Goal: Information Seeking & Learning: Check status

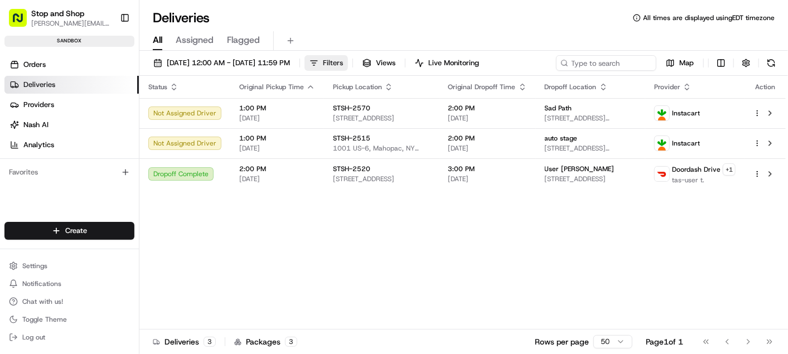
click at [343, 62] on span "Filters" at bounding box center [333, 63] width 20 height 10
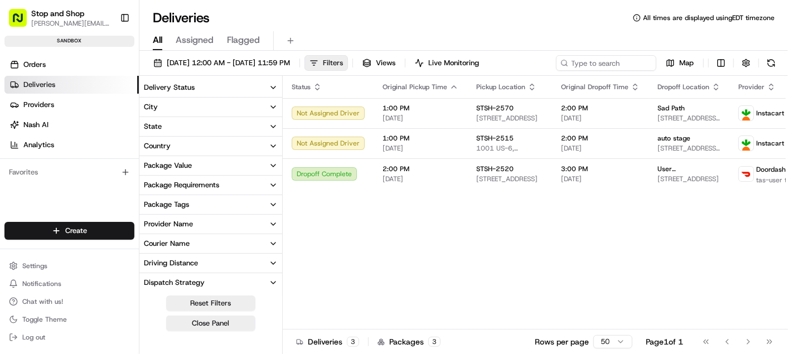
click at [343, 59] on span "Filters" at bounding box center [333, 63] width 20 height 10
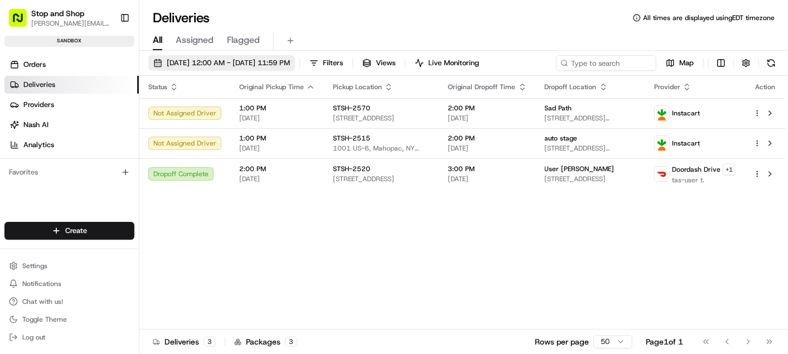
click at [226, 57] on button "[DATE] 12:00 AM - [DATE] 11:59 PM" at bounding box center [221, 63] width 147 height 16
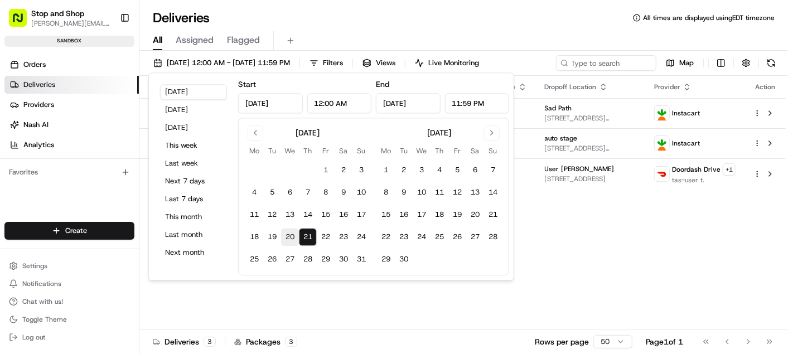
click at [291, 235] on button "20" at bounding box center [290, 238] width 18 height 18
type input "[DATE]"
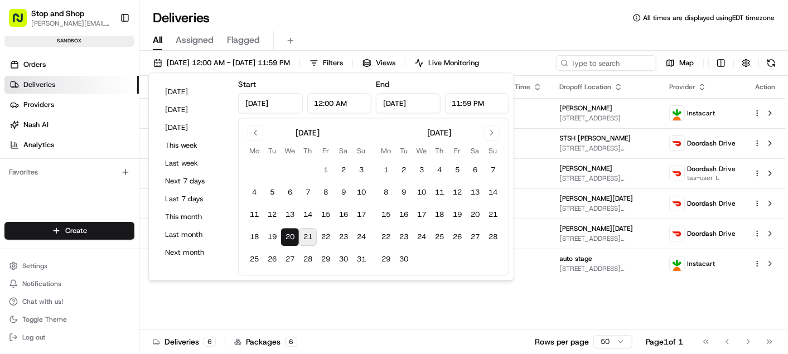
click at [291, 235] on button "20" at bounding box center [290, 238] width 18 height 18
click at [278, 296] on div "Status Original Pickup Time Pickup Location Original Dropoff Time Dropoff Locat…" at bounding box center [462, 203] width 646 height 254
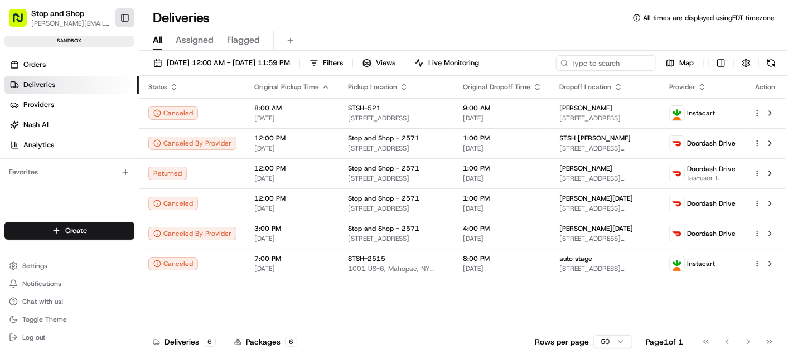
click at [123, 19] on button "Toggle Sidebar" at bounding box center [124, 17] width 19 height 19
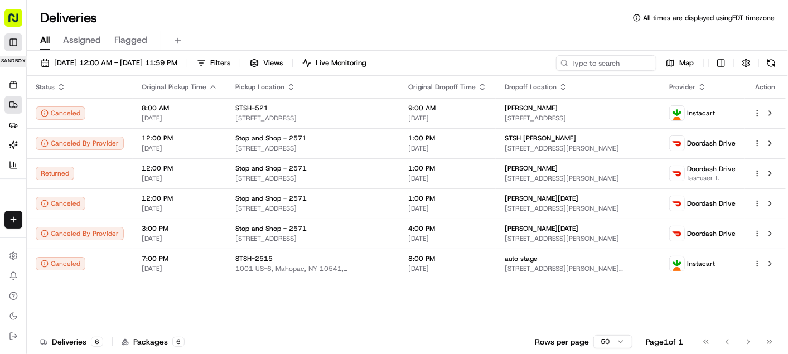
click at [16, 43] on button "Toggle Sidebar" at bounding box center [13, 42] width 18 height 18
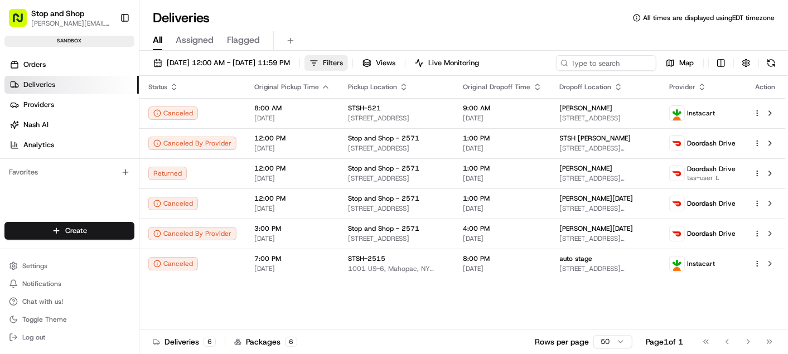
click at [343, 61] on span "Filters" at bounding box center [333, 63] width 20 height 10
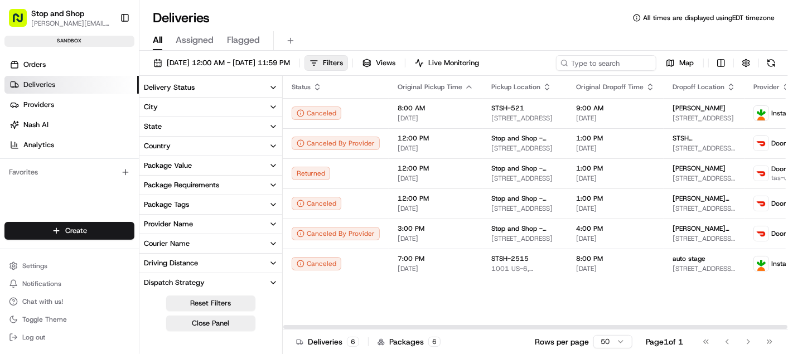
click at [275, 223] on icon "button" at bounding box center [273, 224] width 4 height 2
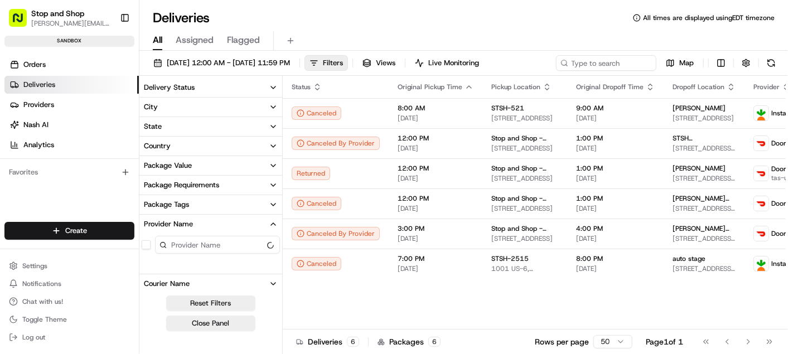
click at [275, 222] on icon "button" at bounding box center [273, 224] width 9 height 9
click at [274, 86] on icon "button" at bounding box center [273, 87] width 9 height 9
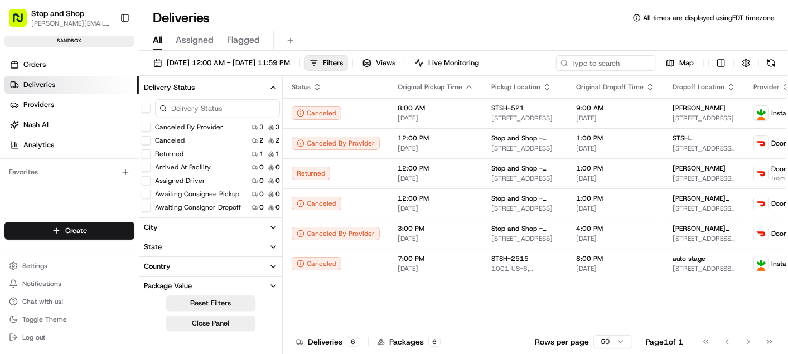
click at [274, 86] on icon "button" at bounding box center [273, 87] width 9 height 9
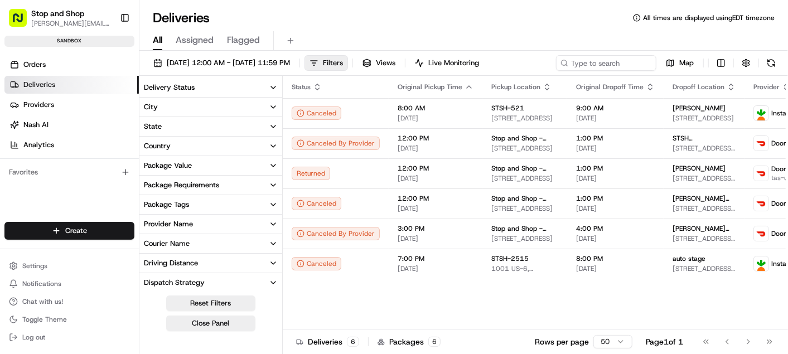
click at [271, 101] on button "City" at bounding box center [210, 107] width 143 height 19
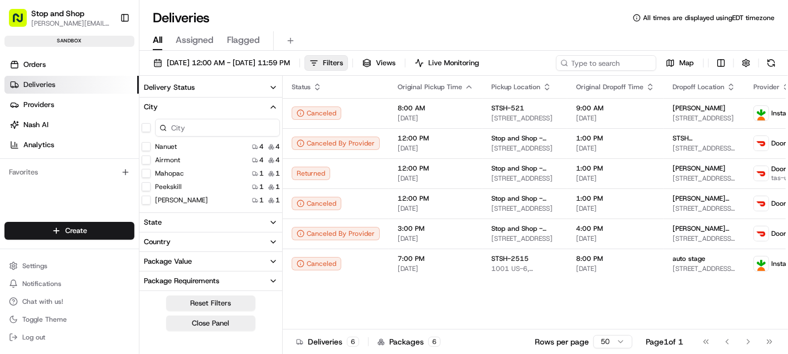
click at [274, 106] on icon "button" at bounding box center [273, 107] width 4 height 2
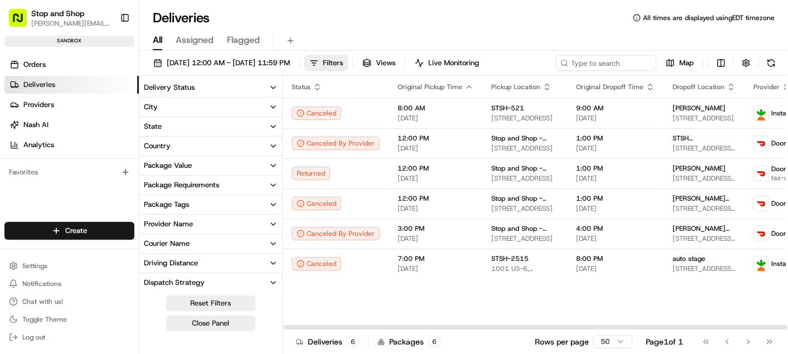
click at [326, 322] on div "Status Original Pickup Time Pickup Location Original Dropoff Time Dropoff Locat…" at bounding box center [576, 203] width 587 height 254
click at [341, 315] on div "Status Original Pickup Time Pickup Location Original Dropoff Time Dropoff Locat…" at bounding box center [576, 203] width 587 height 254
click at [188, 38] on span "Assigned" at bounding box center [195, 39] width 38 height 13
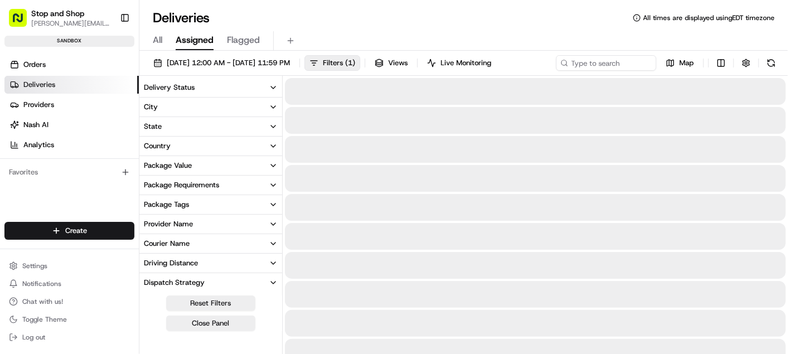
click at [159, 38] on span "All" at bounding box center [157, 39] width 9 height 13
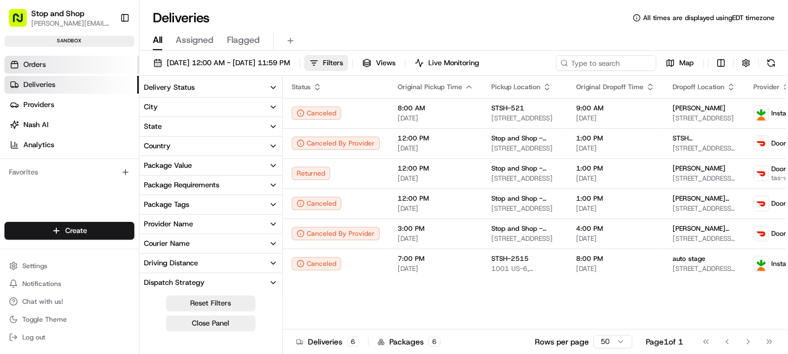
click at [52, 66] on link "Orders" at bounding box center [71, 65] width 134 height 18
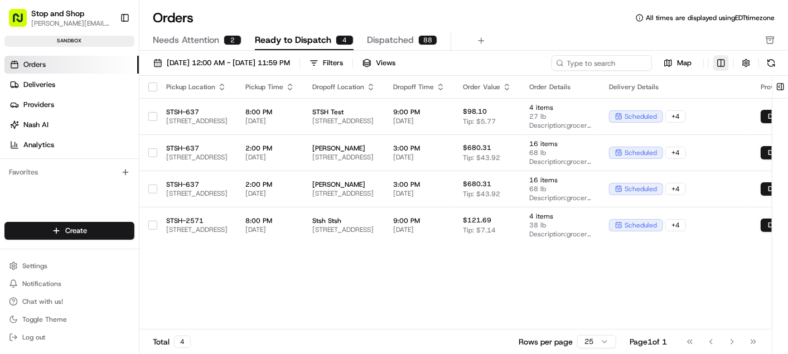
click at [722, 64] on html "Stop and Shop [PERSON_NAME][EMAIL_ADDRESS][DOMAIN_NAME] Toggle Sidebar sandbox …" at bounding box center [394, 177] width 788 height 354
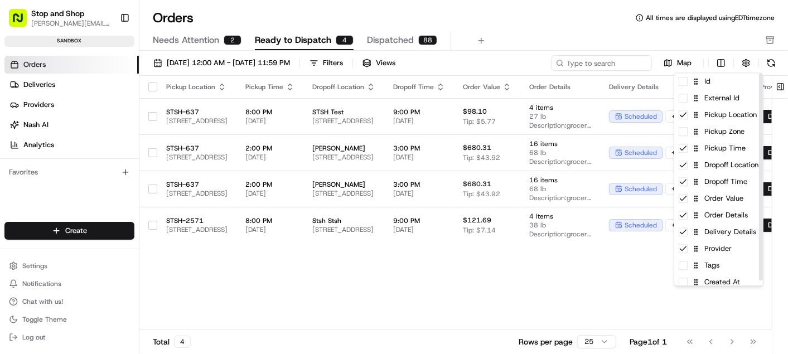
click at [684, 40] on html "Stop and Shop [PERSON_NAME][EMAIL_ADDRESS][DOMAIN_NAME] Toggle Sidebar sandbox …" at bounding box center [394, 177] width 788 height 354
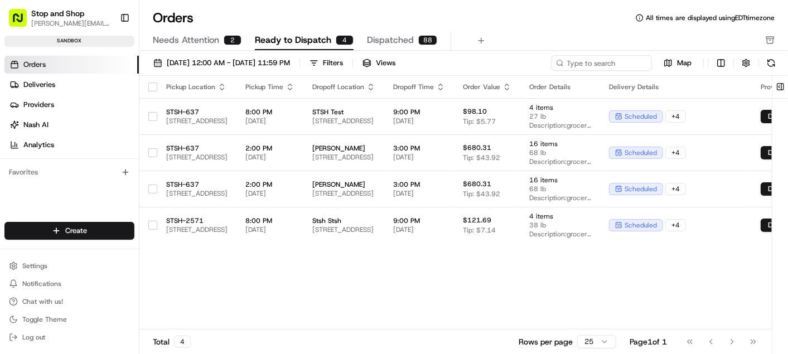
click at [218, 85] on icon "button" at bounding box center [221, 87] width 9 height 9
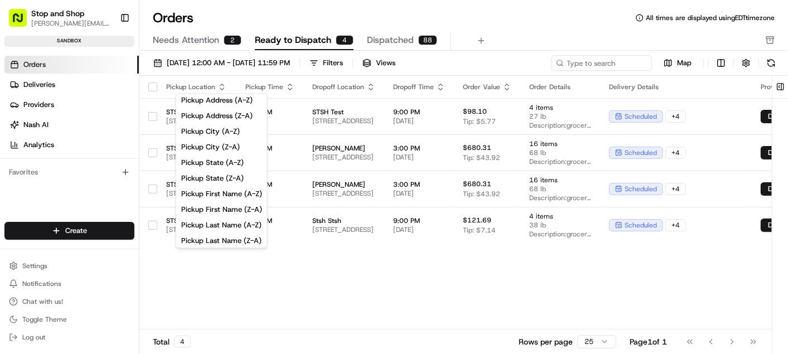
click at [218, 85] on icon "button" at bounding box center [221, 87] width 9 height 9
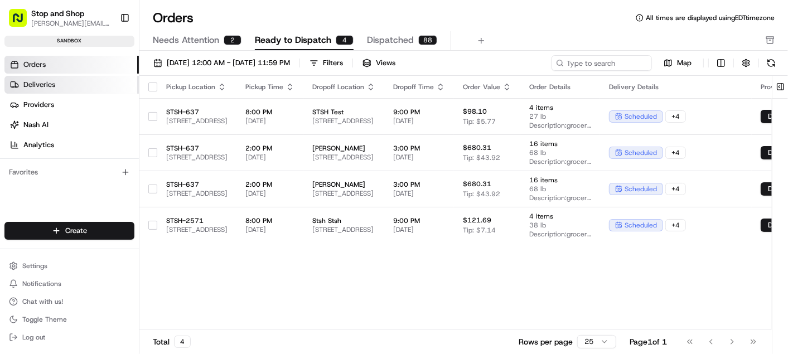
click at [59, 79] on link "Deliveries" at bounding box center [71, 85] width 134 height 18
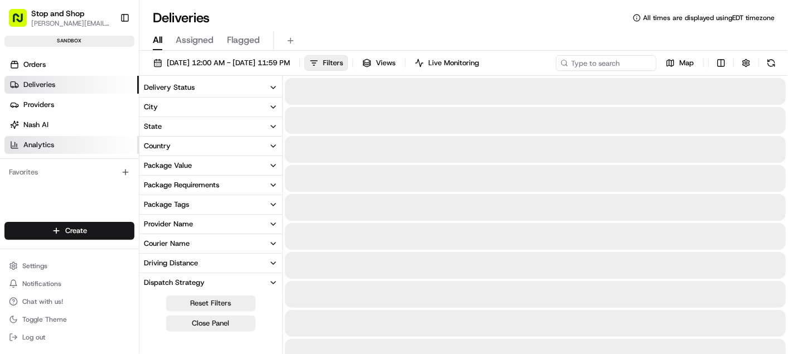
click at [66, 145] on link "Analytics" at bounding box center [71, 145] width 134 height 18
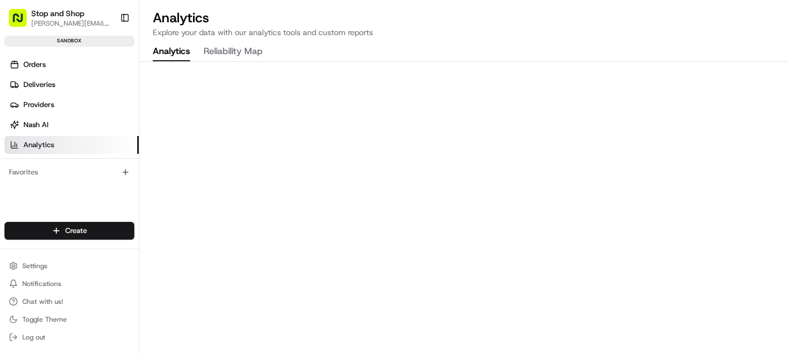
click at [48, 11] on span "Stop and Shop" at bounding box center [57, 13] width 53 height 11
click at [9, 18] on icon "button" at bounding box center [18, 18] width 18 height 18
click at [21, 16] on rect "button" at bounding box center [18, 18] width 18 height 18
click at [54, 16] on span "Stop and Shop" at bounding box center [57, 13] width 53 height 11
click at [36, 14] on span "Stop and Shop" at bounding box center [57, 13] width 53 height 11
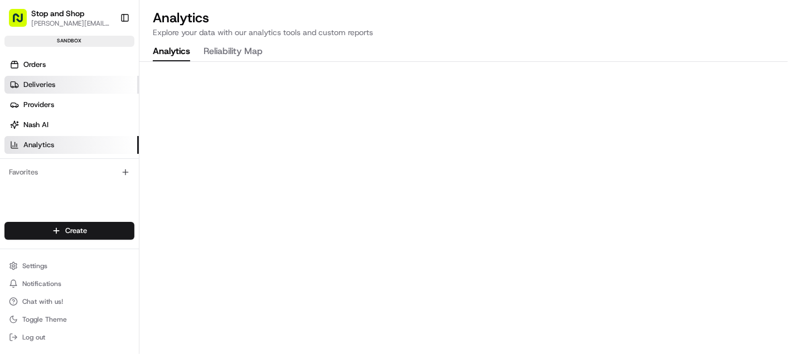
click at [69, 81] on link "Deliveries" at bounding box center [71, 85] width 134 height 18
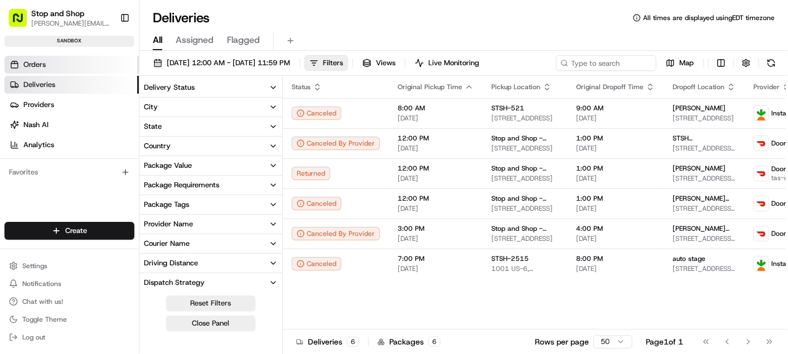
click at [71, 65] on link "Orders" at bounding box center [71, 65] width 134 height 18
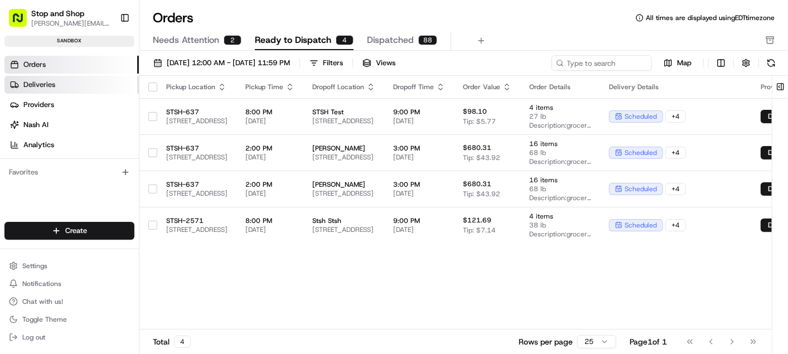
click at [74, 85] on link "Deliveries" at bounding box center [71, 85] width 134 height 18
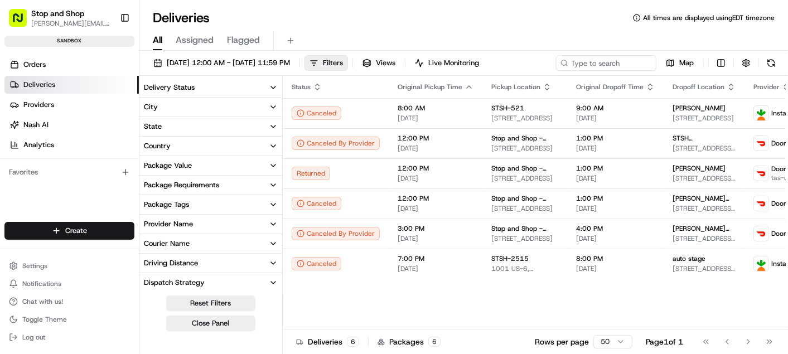
drag, startPoint x: 428, startPoint y: 67, endPoint x: 425, endPoint y: 38, distance: 29.1
click at [425, 38] on div "Deliveries All times are displayed using EDT timezone All Assigned Flagged [DAT…" at bounding box center [463, 177] width 648 height 354
click at [94, 233] on html "Stop and Shop [PERSON_NAME][EMAIL_ADDRESS][DOMAIN_NAME] Toggle Sidebar sandbox …" at bounding box center [394, 177] width 788 height 354
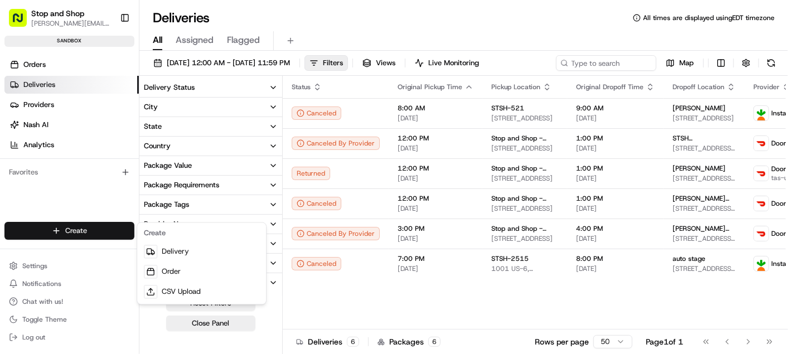
click at [94, 206] on html "Stop and Shop [PERSON_NAME][EMAIL_ADDRESS][DOMAIN_NAME] Toggle Sidebar sandbox …" at bounding box center [394, 177] width 788 height 354
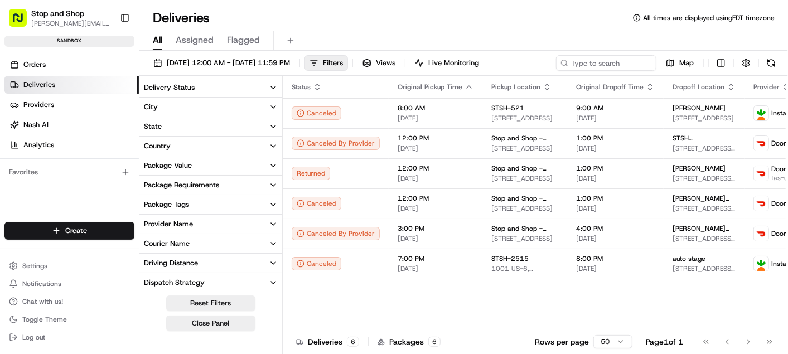
click at [93, 38] on div "sandbox" at bounding box center [69, 41] width 130 height 11
click at [60, 39] on div "sandbox" at bounding box center [69, 41] width 130 height 11
click at [18, 19] on rect "button" at bounding box center [18, 18] width 18 height 18
click at [183, 16] on h1 "Deliveries" at bounding box center [181, 18] width 57 height 18
click at [20, 15] on rect "button" at bounding box center [18, 18] width 18 height 18
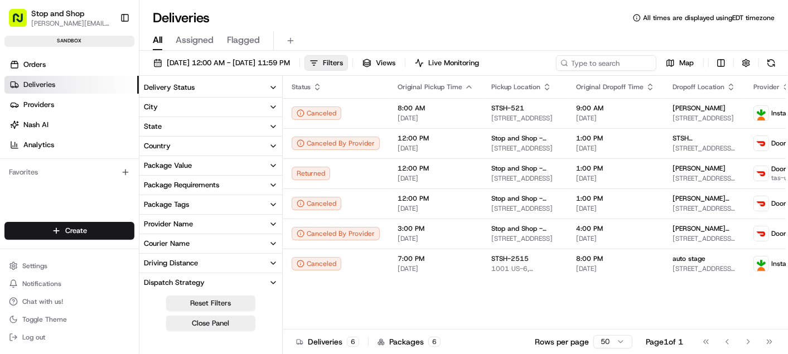
click at [49, 22] on span "[PERSON_NAME][EMAIL_ADDRESS][DOMAIN_NAME]" at bounding box center [71, 23] width 80 height 9
drag, startPoint x: 49, startPoint y: 22, endPoint x: 43, endPoint y: 22, distance: 6.1
click at [43, 22] on span "[PERSON_NAME][EMAIL_ADDRESS][DOMAIN_NAME]" at bounding box center [71, 23] width 80 height 9
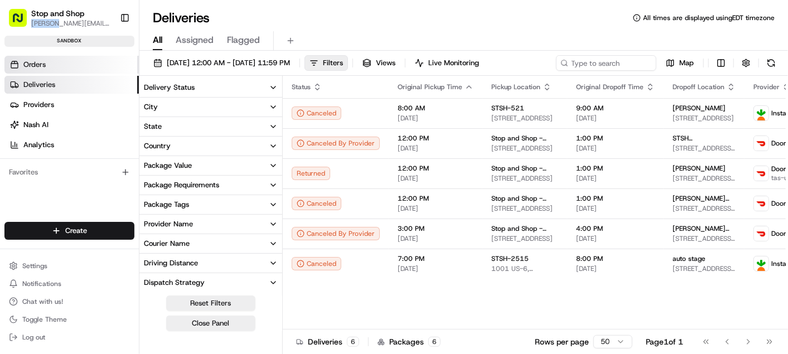
click at [45, 66] on span "Orders" at bounding box center [34, 65] width 22 height 10
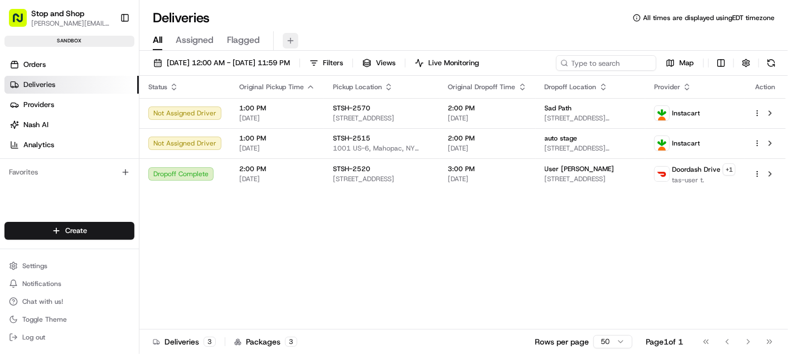
click at [289, 40] on button at bounding box center [291, 41] width 16 height 16
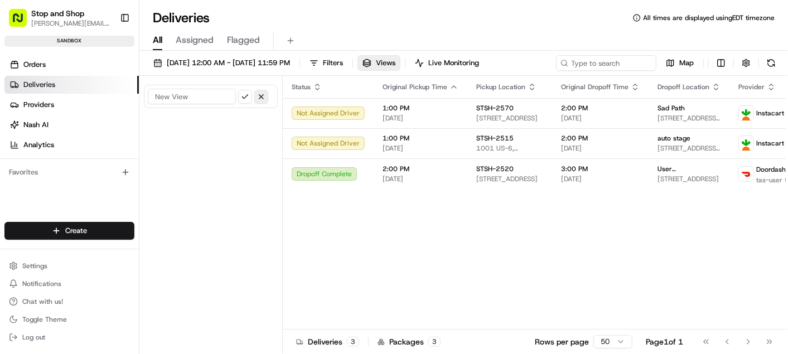
click at [263, 94] on button "button" at bounding box center [261, 97] width 14 height 14
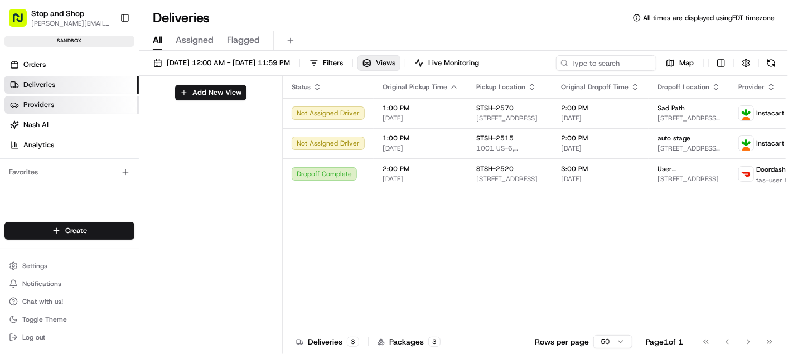
click at [43, 100] on span "Providers" at bounding box center [38, 105] width 31 height 10
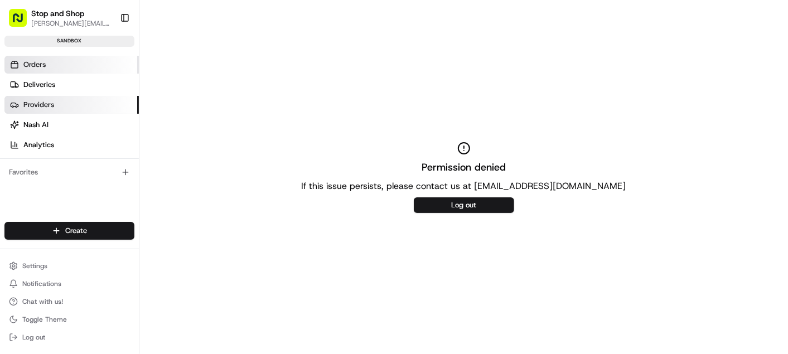
click at [48, 60] on link "Orders" at bounding box center [71, 65] width 134 height 18
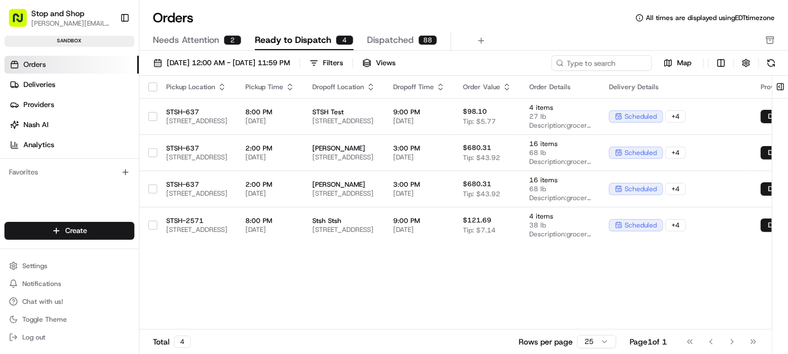
click at [41, 11] on span "Stop and Shop" at bounding box center [57, 13] width 53 height 11
click at [14, 21] on rect "button" at bounding box center [18, 18] width 18 height 18
click at [47, 93] on link "Deliveries" at bounding box center [71, 85] width 134 height 18
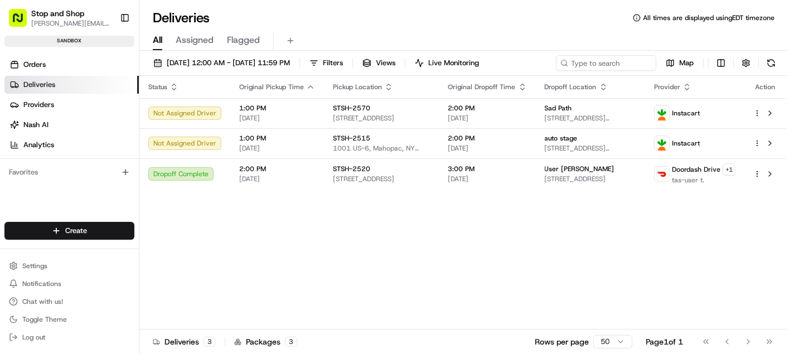
click at [190, 36] on span "Assigned" at bounding box center [195, 39] width 38 height 13
click at [384, 83] on icon "button" at bounding box center [388, 87] width 9 height 9
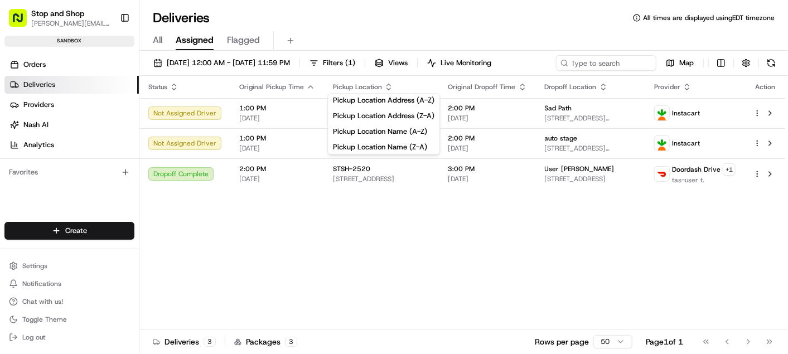
click at [384, 83] on icon "button" at bounding box center [388, 87] width 9 height 9
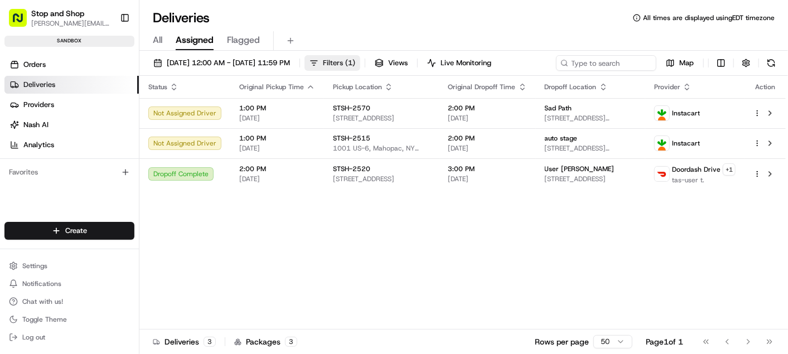
click at [355, 63] on span "Filters ( 1 )" at bounding box center [339, 63] width 32 height 10
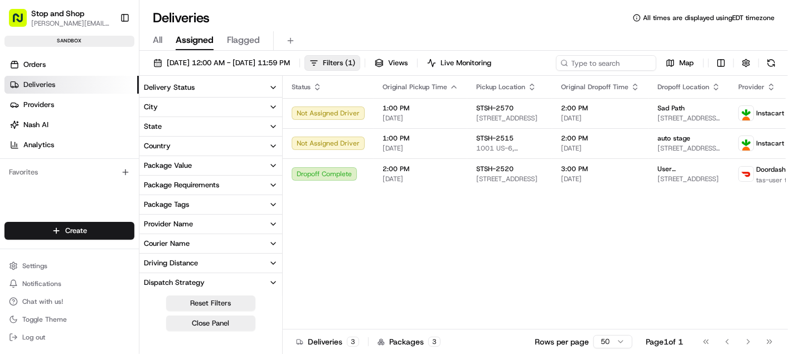
click at [266, 124] on button "State" at bounding box center [210, 126] width 143 height 19
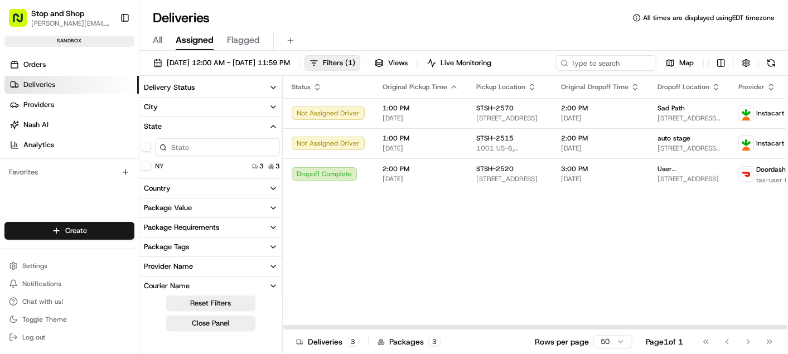
click at [274, 125] on icon "button" at bounding box center [273, 126] width 4 height 2
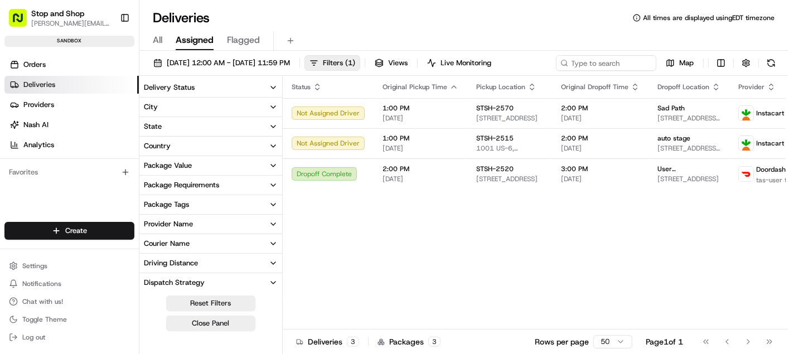
click at [35, 41] on div "sandbox" at bounding box center [69, 41] width 130 height 11
click at [76, 40] on div "sandbox" at bounding box center [69, 41] width 130 height 11
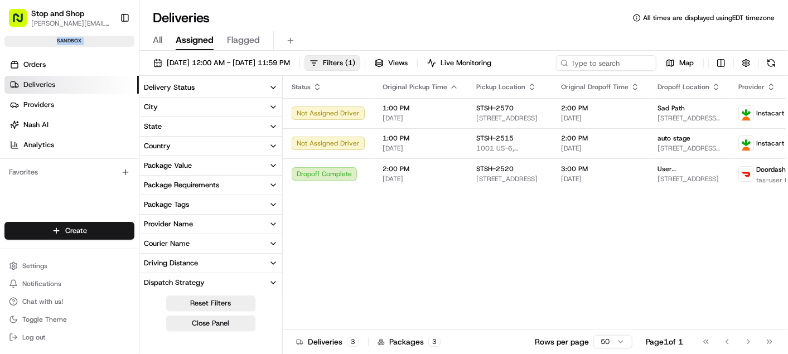
click at [76, 40] on div "sandbox" at bounding box center [69, 41] width 130 height 11
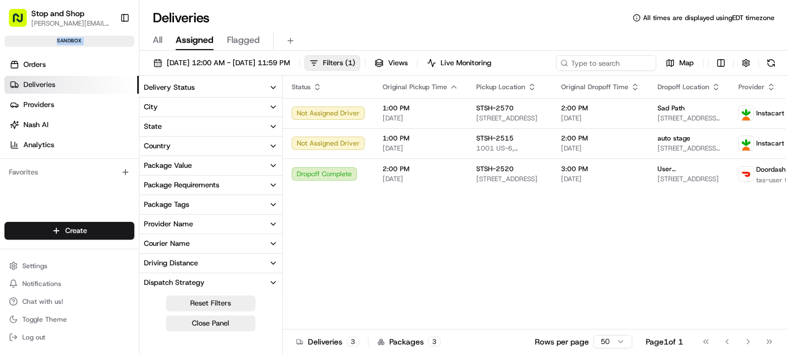
click at [76, 40] on div "sandbox" at bounding box center [69, 41] width 130 height 11
drag, startPoint x: 76, startPoint y: 40, endPoint x: 57, endPoint y: 13, distance: 32.0
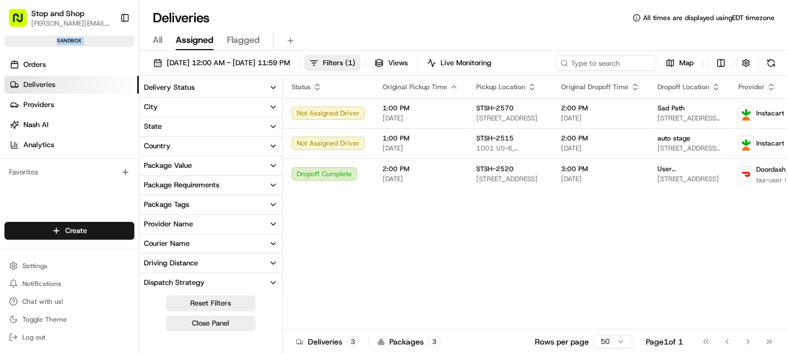
click at [57, 13] on span "Stop and Shop" at bounding box center [57, 13] width 53 height 11
click at [124, 177] on button "button" at bounding box center [125, 172] width 13 height 13
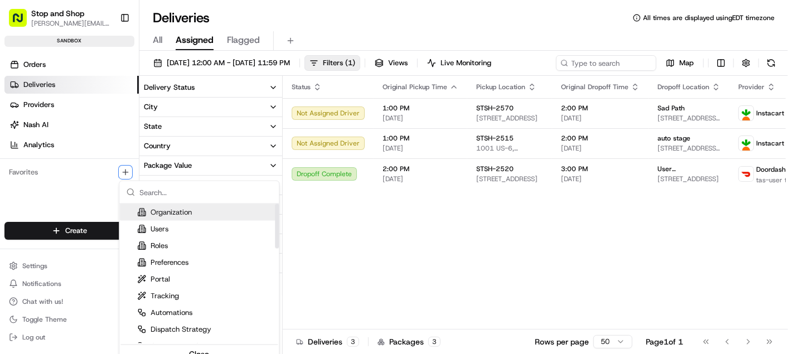
click at [168, 214] on div "Organization" at bounding box center [164, 212] width 55 height 10
click at [192, 196] on input "text" at bounding box center [205, 192] width 133 height 22
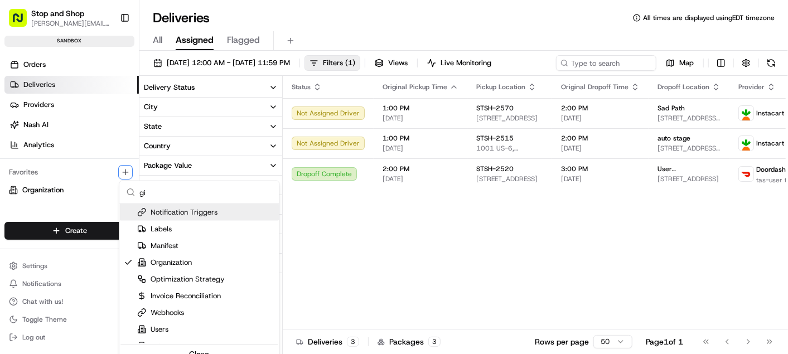
scroll to position [22, 0]
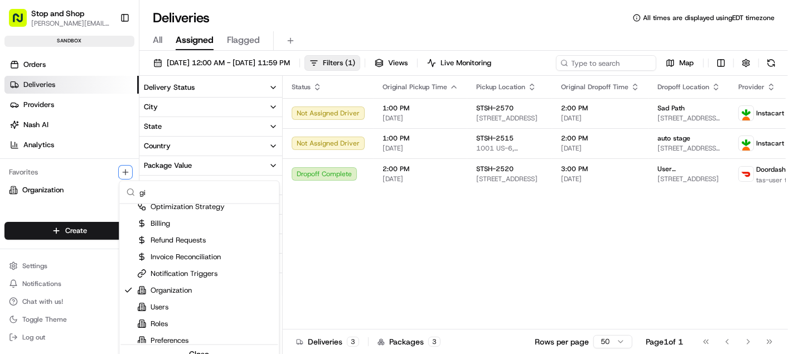
type input "g"
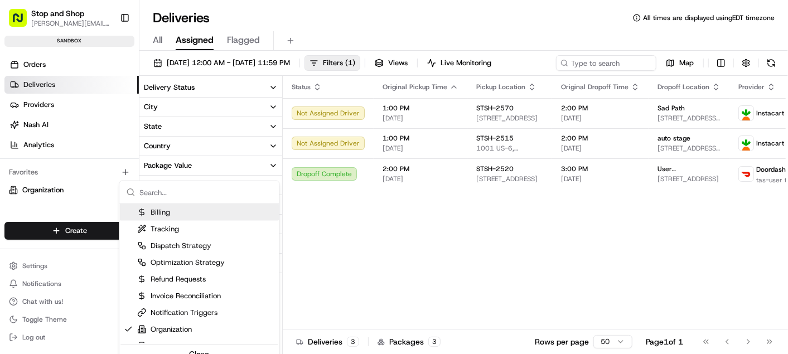
click at [84, 182] on html "Stop and Shop deborah.monsey@giantmartins.com Toggle Sidebar sandbox Orders Del…" at bounding box center [394, 177] width 788 height 354
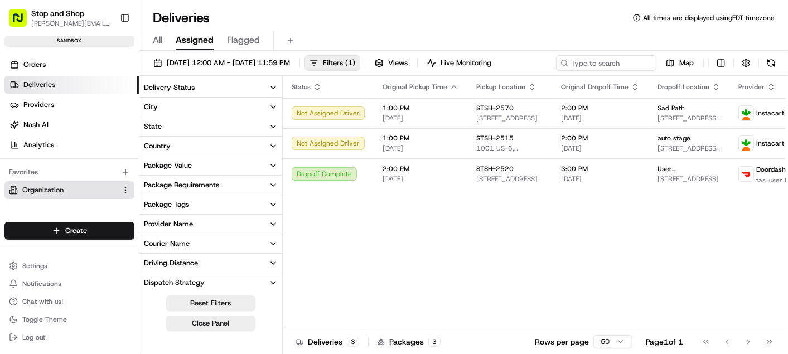
click at [125, 188] on html "Stop and Shop deborah.monsey@giantmartins.com Toggle Sidebar sandbox Orders Del…" at bounding box center [394, 177] width 788 height 354
click at [31, 17] on span "Stop and Shop" at bounding box center [57, 13] width 53 height 11
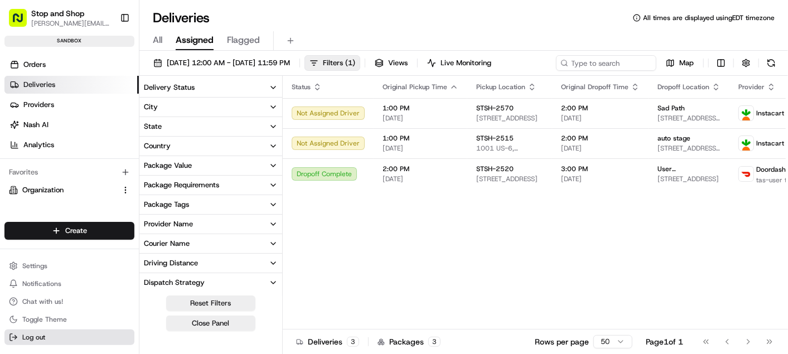
click at [70, 336] on button "Log out" at bounding box center [69, 337] width 130 height 16
